Goal: Check status: Check status

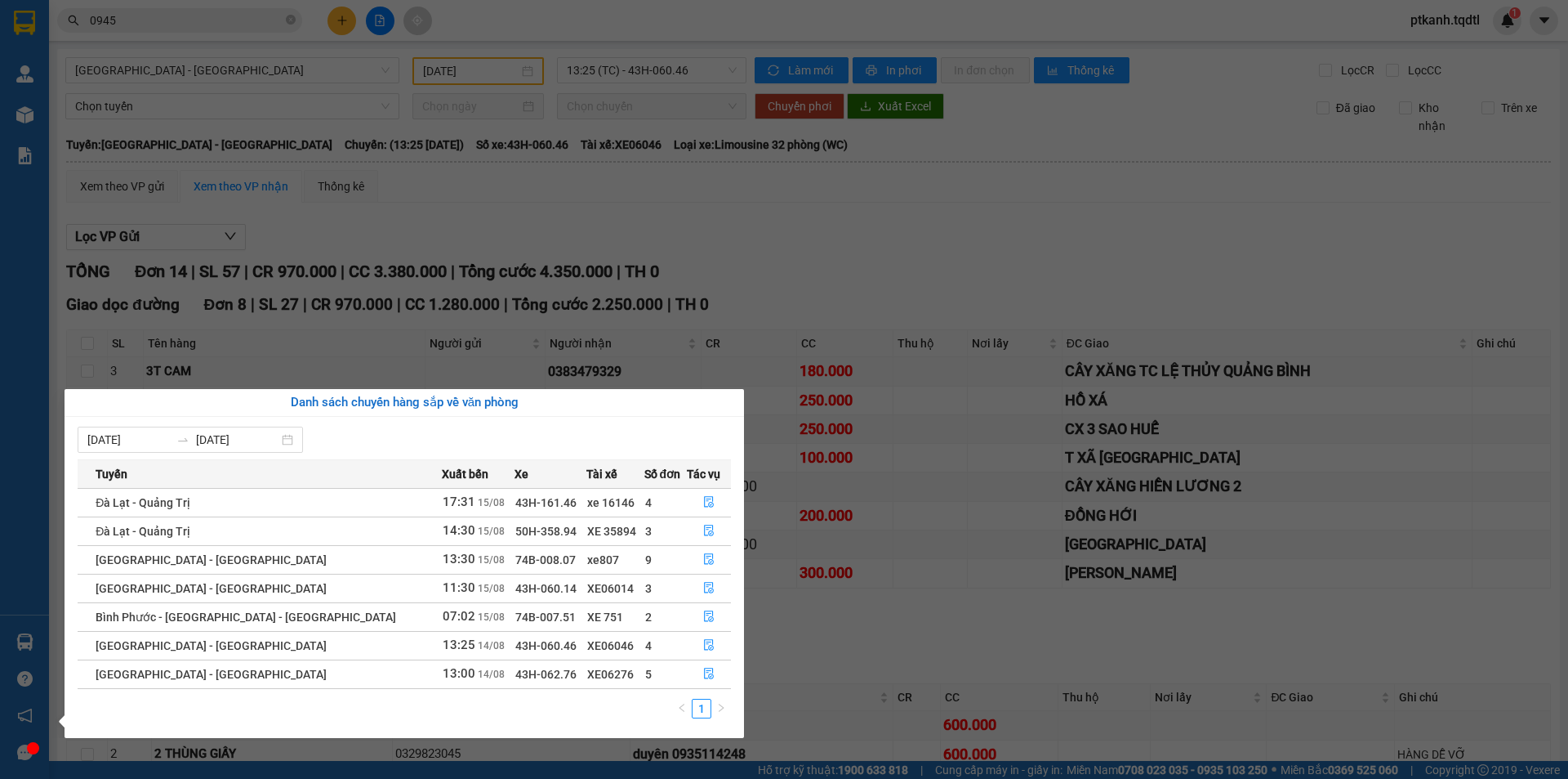
scroll to position [206, 0]
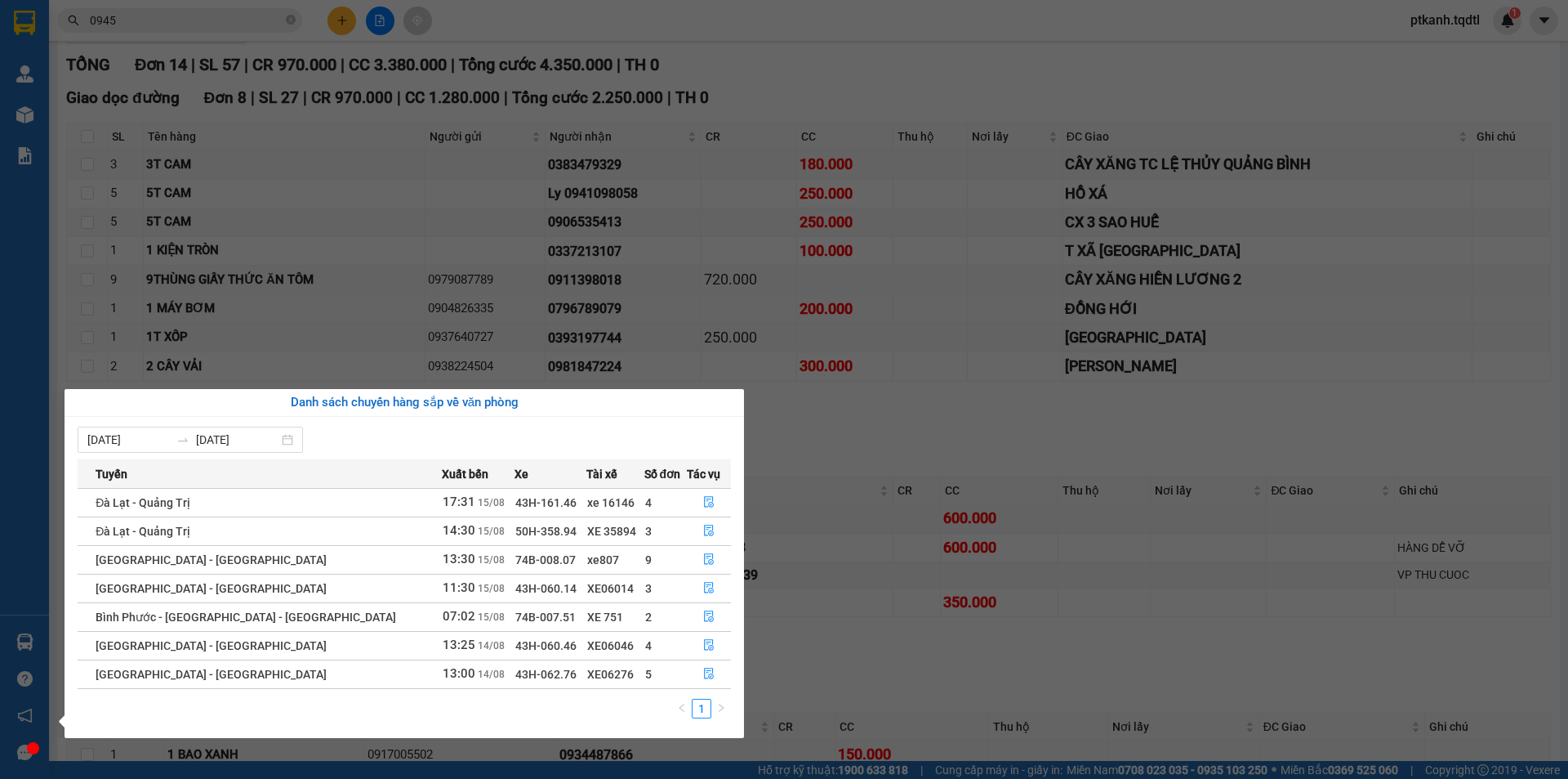
drag, startPoint x: 357, startPoint y: 340, endPoint x: 359, endPoint y: 320, distance: 20.1
click at [359, 335] on section "Kết quả tìm kiếm ( 775 ) Bộ lọc Mã ĐH Trạng thái Món hàng Thu hộ Tổng cước Chưa…" at bounding box center [784, 390] width 1568 height 779
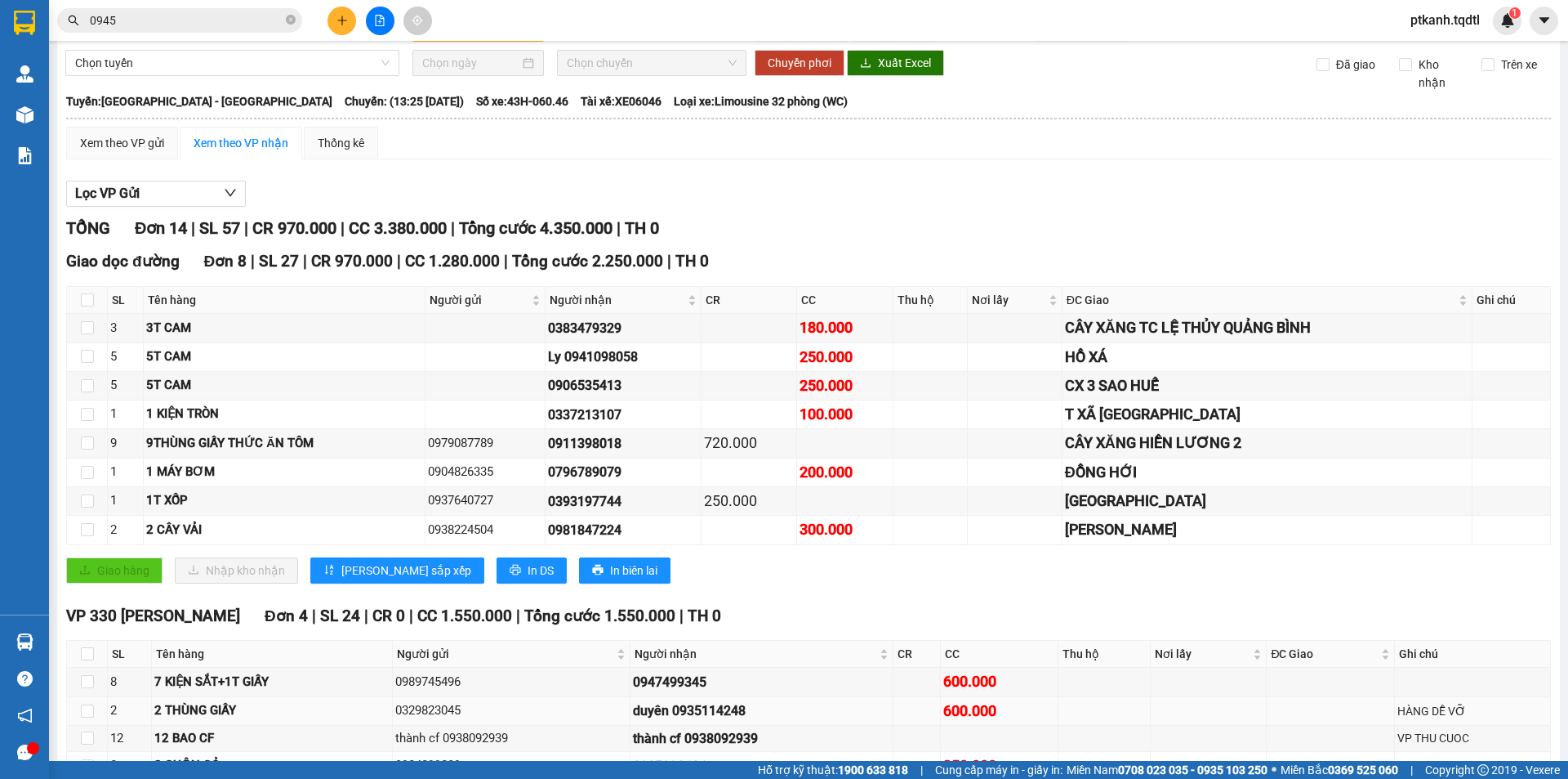
scroll to position [0, 0]
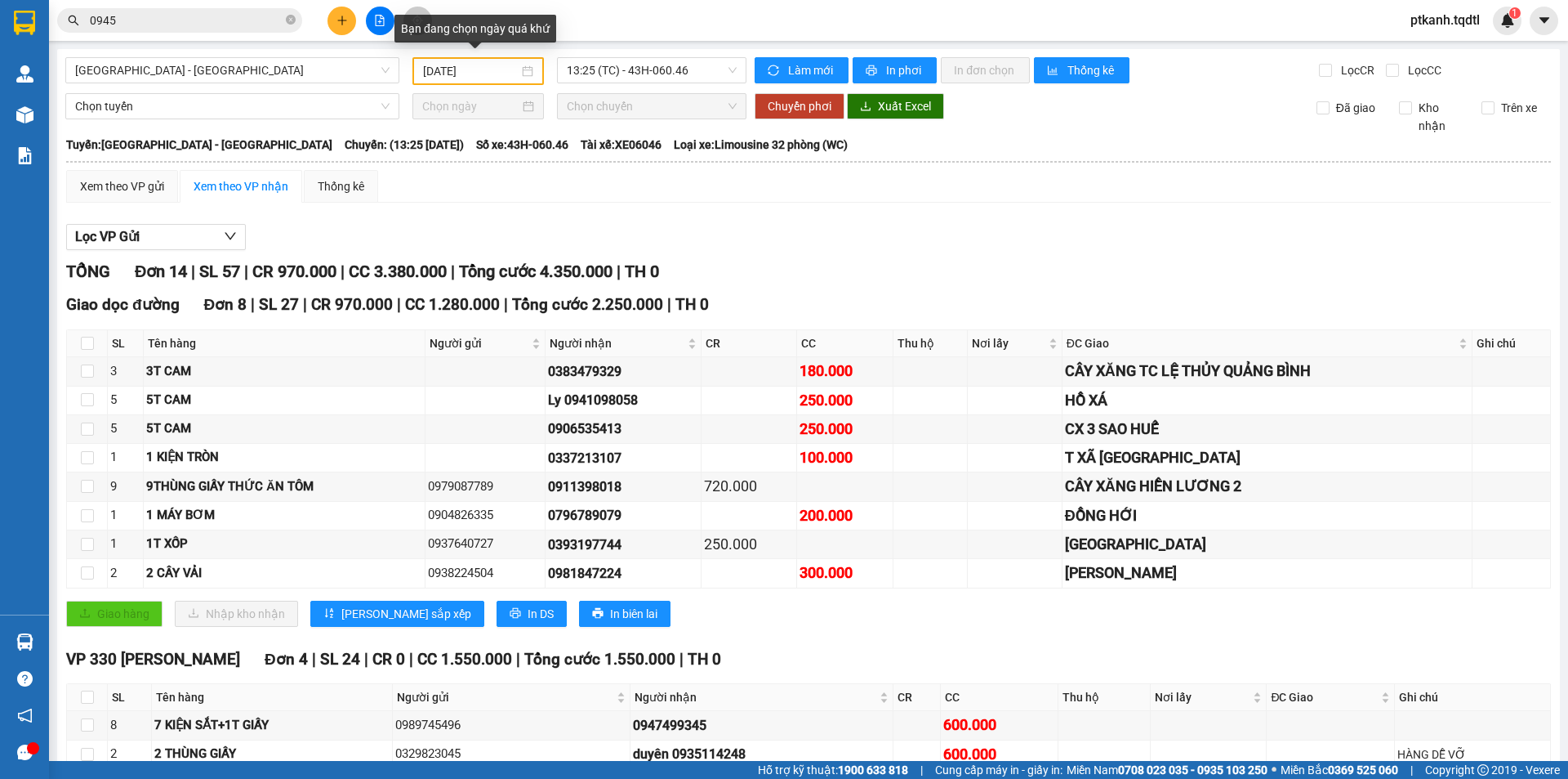
click at [435, 73] on input "[DATE]" at bounding box center [470, 71] width 96 height 18
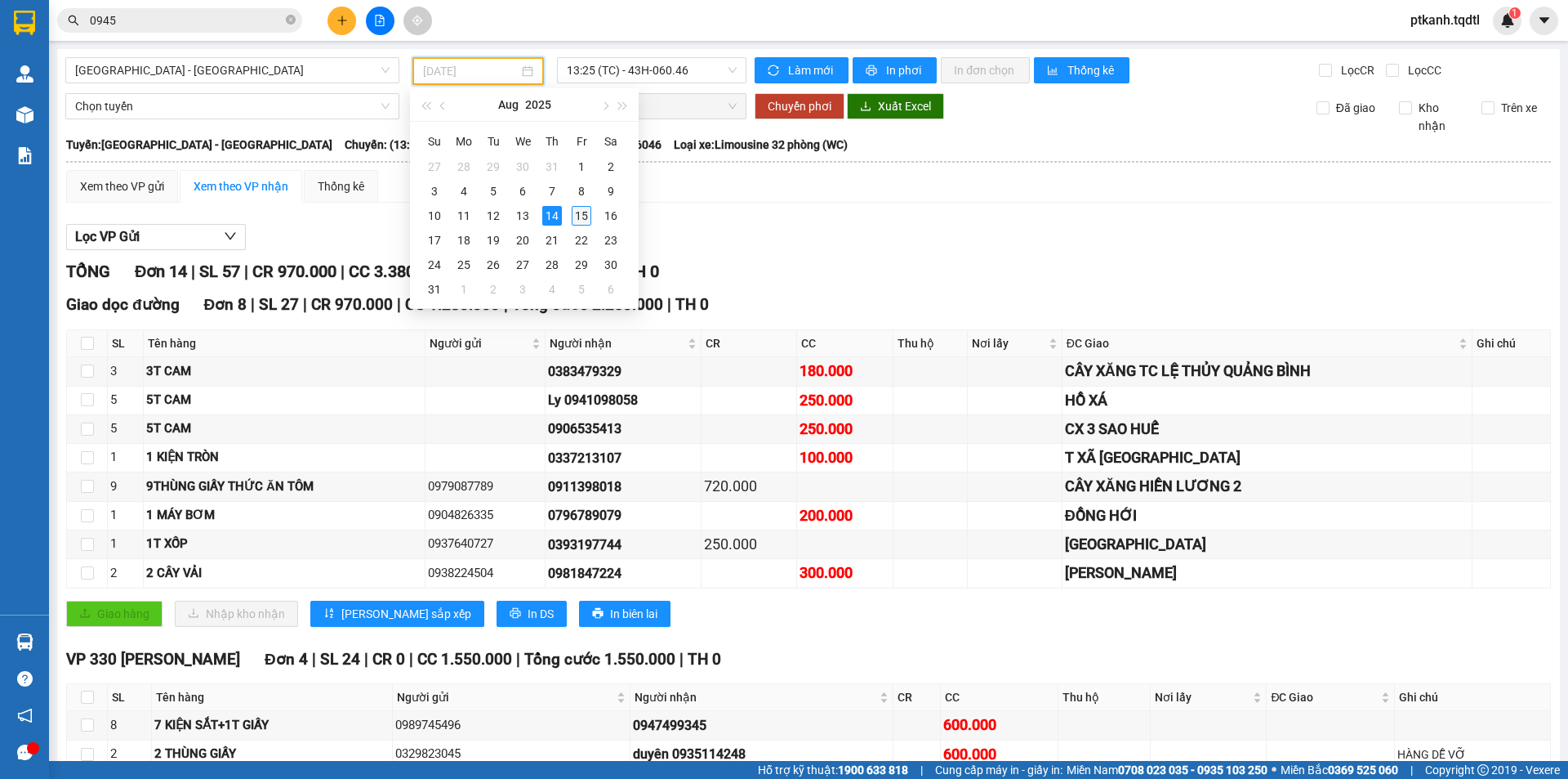
click at [581, 214] on div "15" at bounding box center [581, 215] width 20 height 20
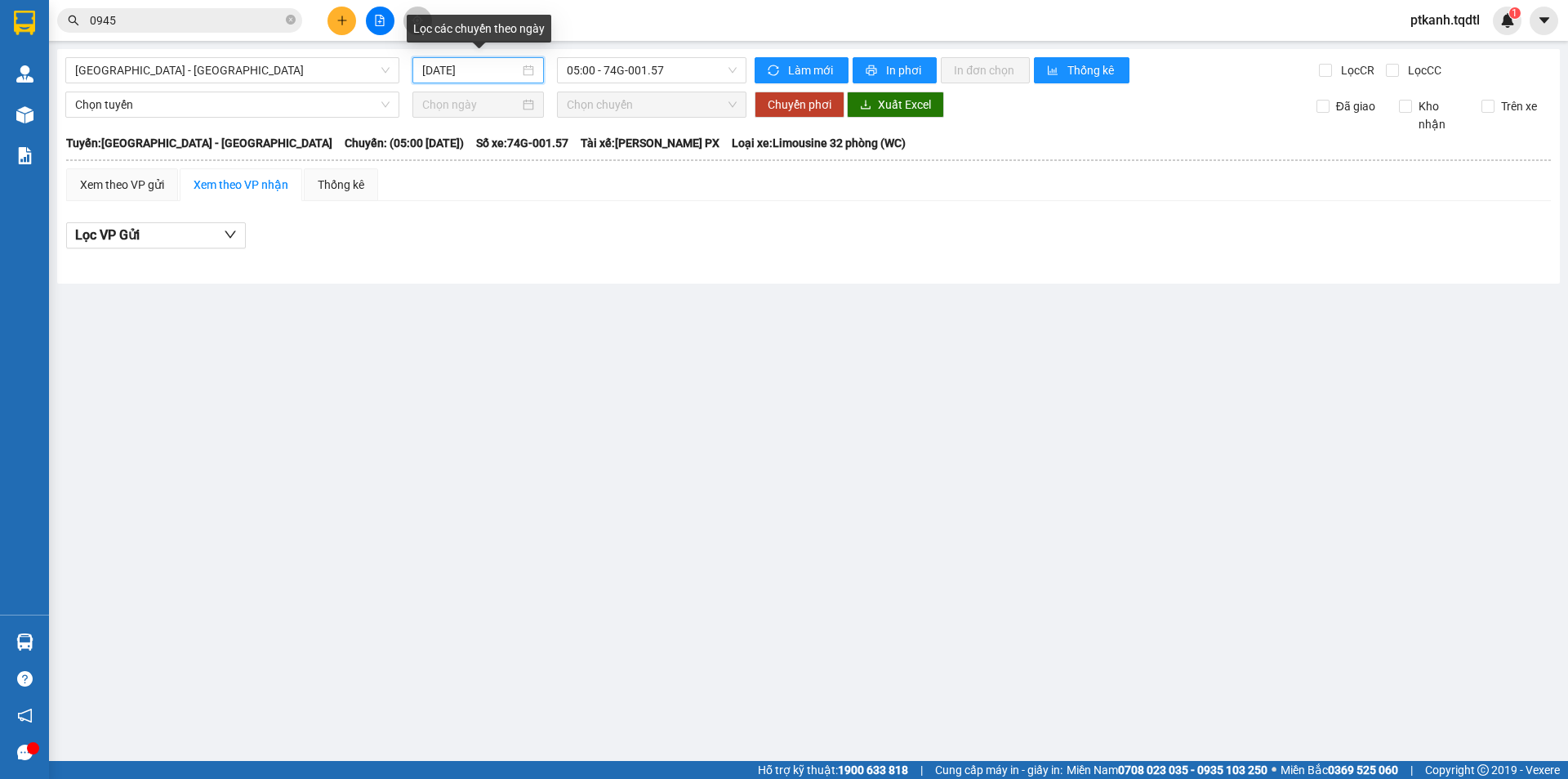
click at [455, 71] on input "[DATE]" at bounding box center [470, 70] width 98 height 18
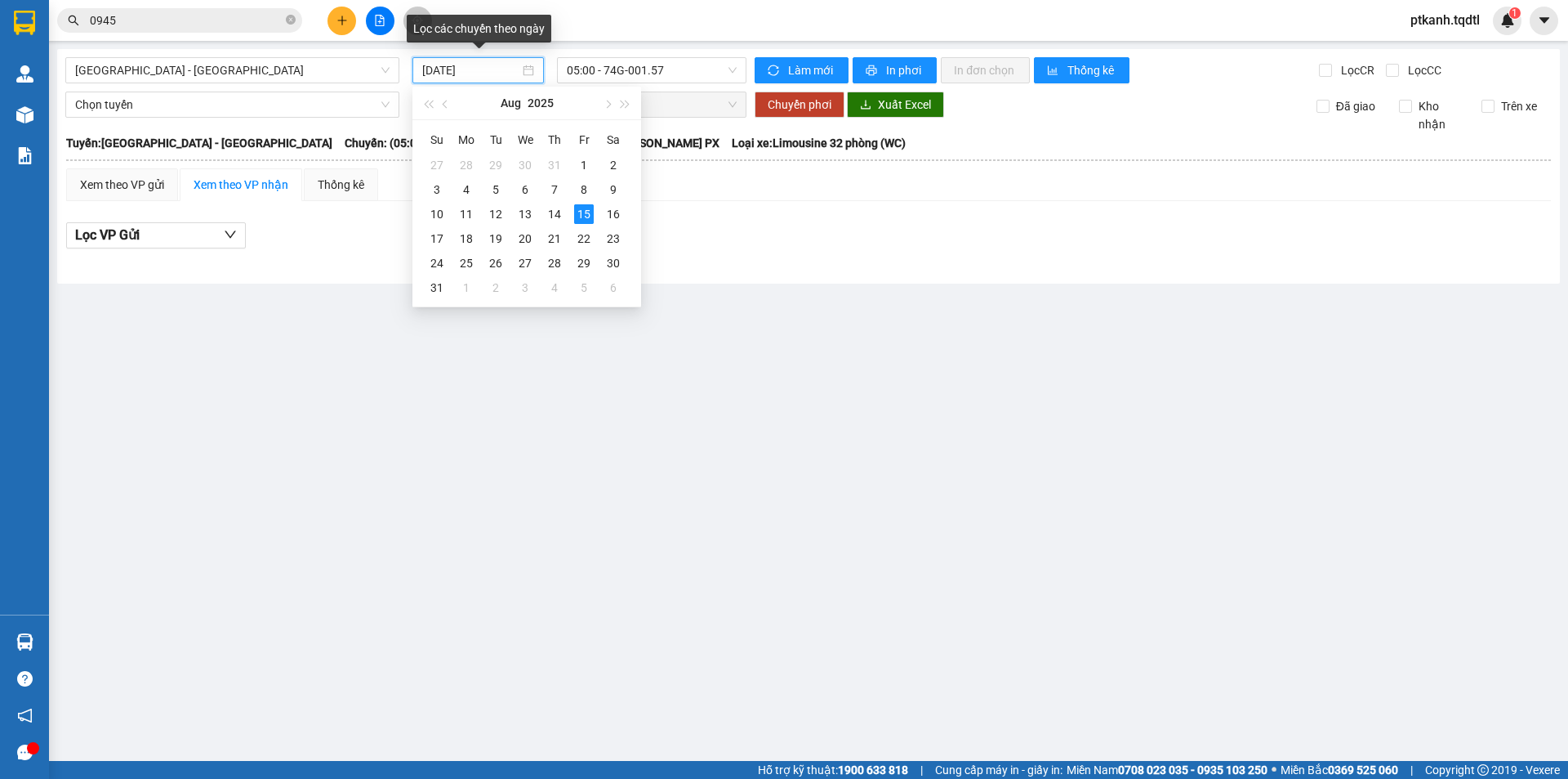
click at [430, 73] on input "[DATE]" at bounding box center [470, 70] width 98 height 18
click at [430, 71] on input "[DATE]" at bounding box center [470, 70] width 98 height 18
click at [430, 67] on input "[DATE]" at bounding box center [470, 70] width 98 height 18
click at [551, 209] on div "14" at bounding box center [554, 214] width 20 height 20
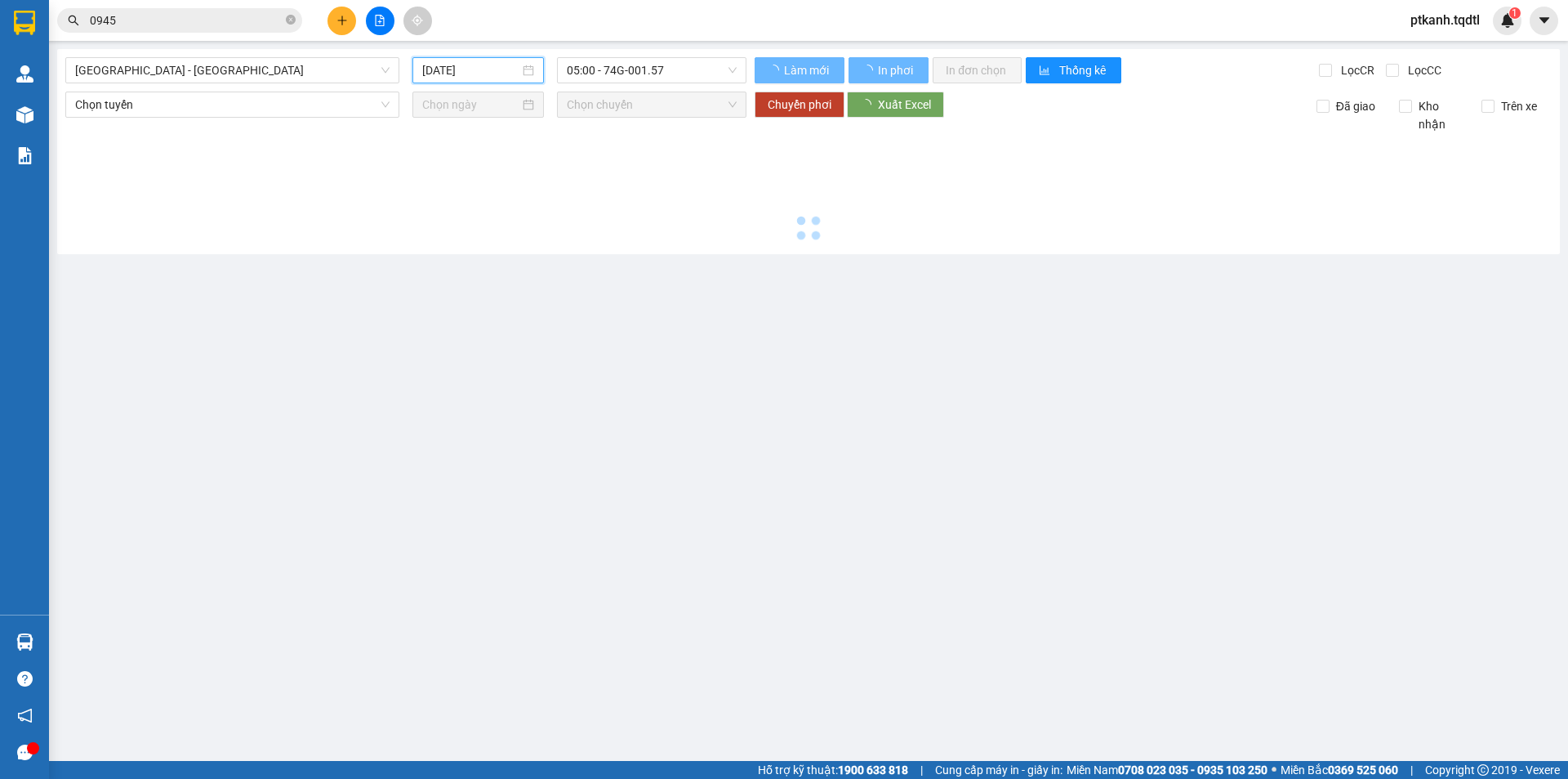
type input "[DATE]"
